Goal: Information Seeking & Learning: Learn about a topic

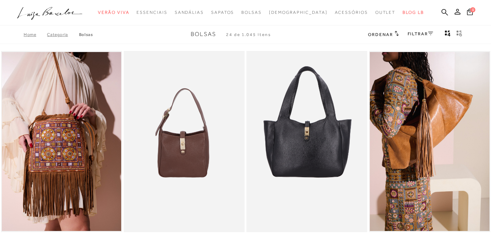
click at [51, 33] on link "Categoria" at bounding box center [63, 34] width 32 height 5
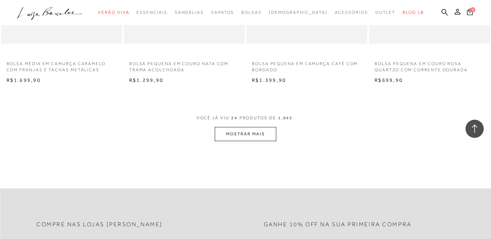
scroll to position [2743, 0]
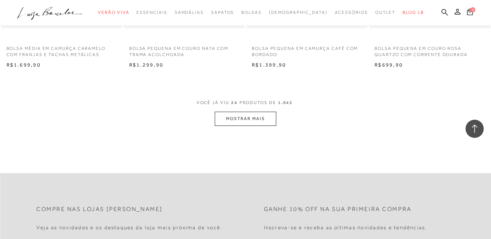
click at [228, 123] on button "MOSTRAR MAIS" at bounding box center [245, 119] width 61 height 14
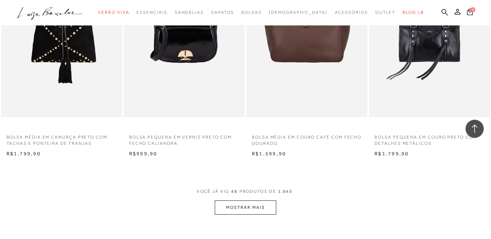
scroll to position [4089, 0]
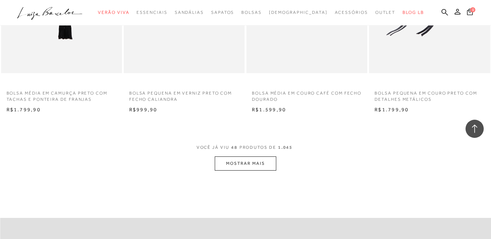
click at [254, 164] on button "MOSTRAR MAIS" at bounding box center [245, 163] width 61 height 14
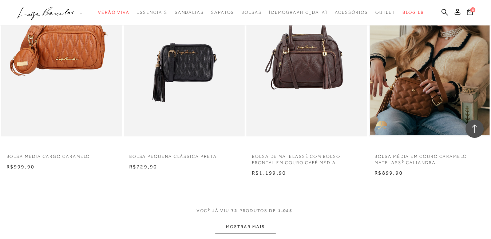
scroll to position [5512, 0]
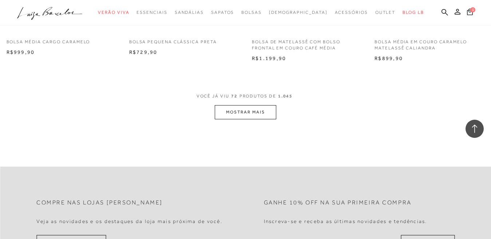
click at [260, 110] on button "MOSTRAR MAIS" at bounding box center [245, 112] width 61 height 14
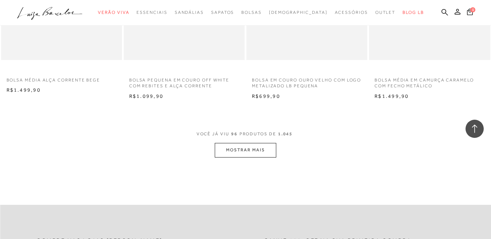
scroll to position [6875, 0]
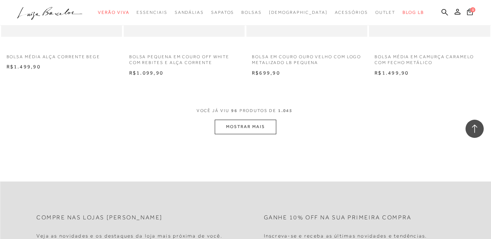
click at [249, 129] on button "MOSTRAR MAIS" at bounding box center [245, 127] width 61 height 14
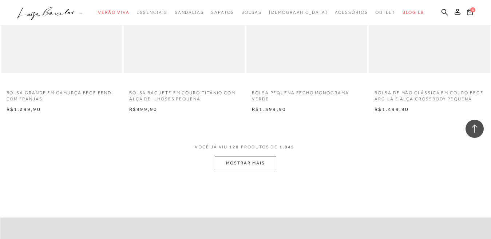
scroll to position [8258, 0]
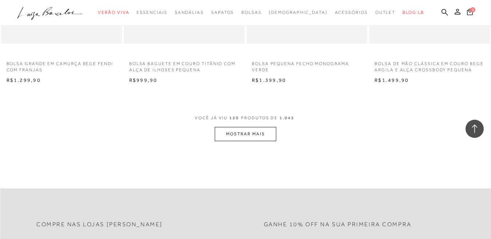
click at [253, 138] on button "MOSTRAR MAIS" at bounding box center [245, 134] width 61 height 14
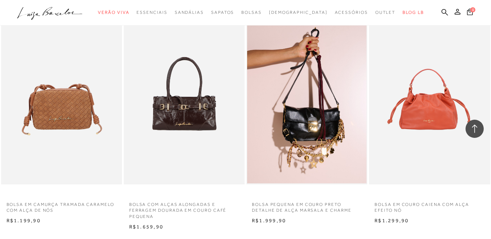
scroll to position [9708, 0]
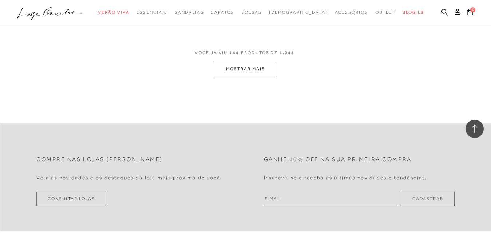
click at [253, 76] on button "MOSTRAR MAIS" at bounding box center [245, 69] width 61 height 14
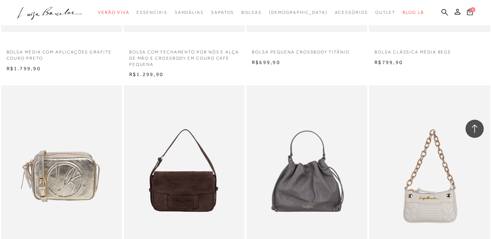
scroll to position [10971, 0]
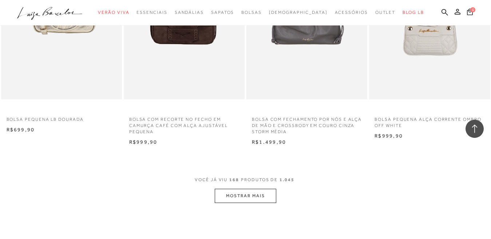
click at [242, 201] on button "MOSTRAR MAIS" at bounding box center [245, 196] width 61 height 14
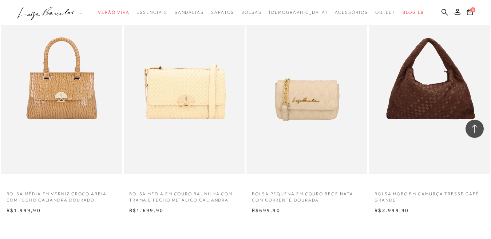
scroll to position [12349, 0]
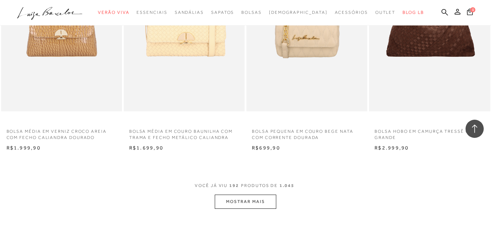
click at [251, 208] on button "MOSTRAR MAIS" at bounding box center [245, 202] width 61 height 14
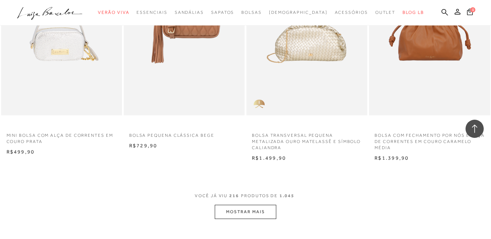
scroll to position [13747, 0]
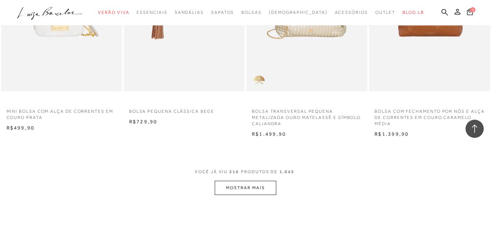
click at [246, 195] on button "MOSTRAR MAIS" at bounding box center [245, 188] width 61 height 14
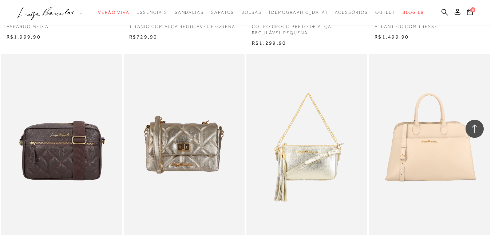
scroll to position [14587, 0]
